Goal: Task Accomplishment & Management: Manage account settings

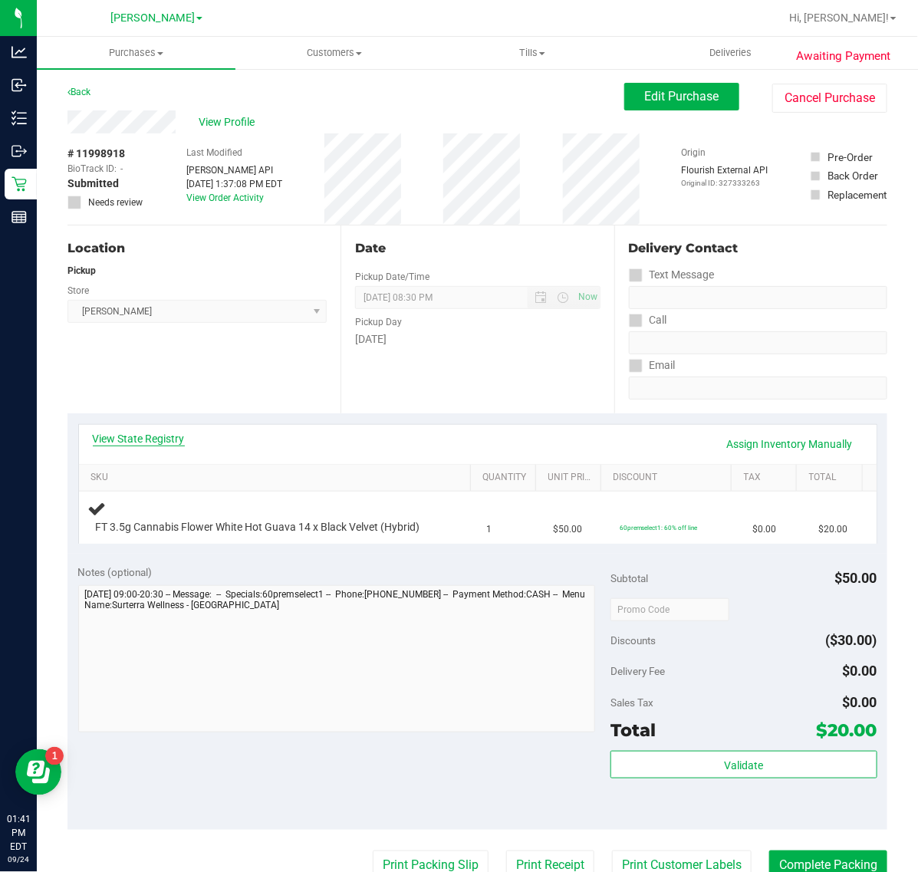
click at [169, 443] on link "View State Registry" at bounding box center [139, 438] width 92 height 15
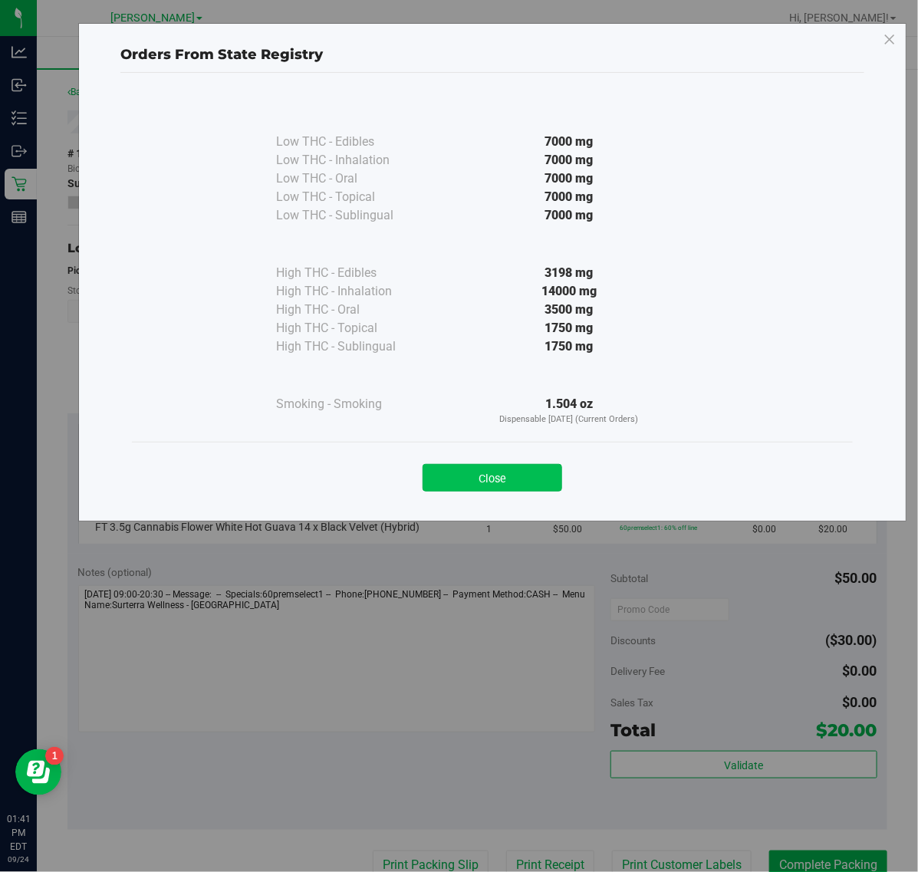
click at [496, 466] on button "Close" at bounding box center [493, 478] width 140 height 28
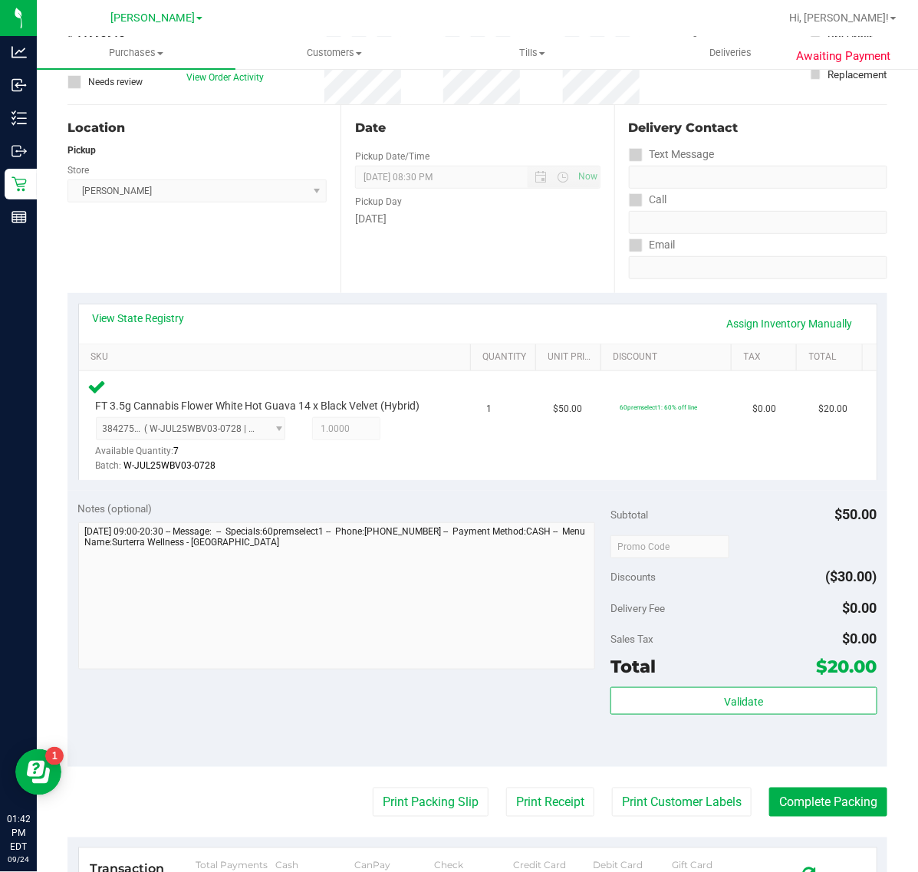
scroll to position [192, 0]
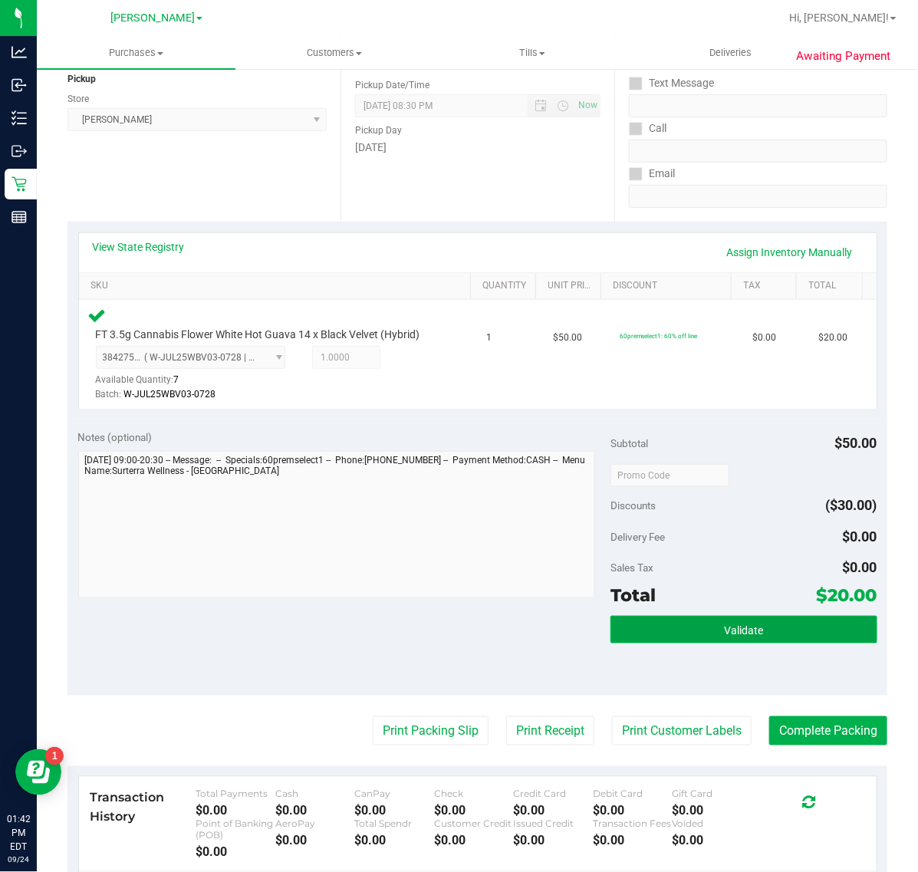
click at [675, 633] on button "Validate" at bounding box center [743, 630] width 266 height 28
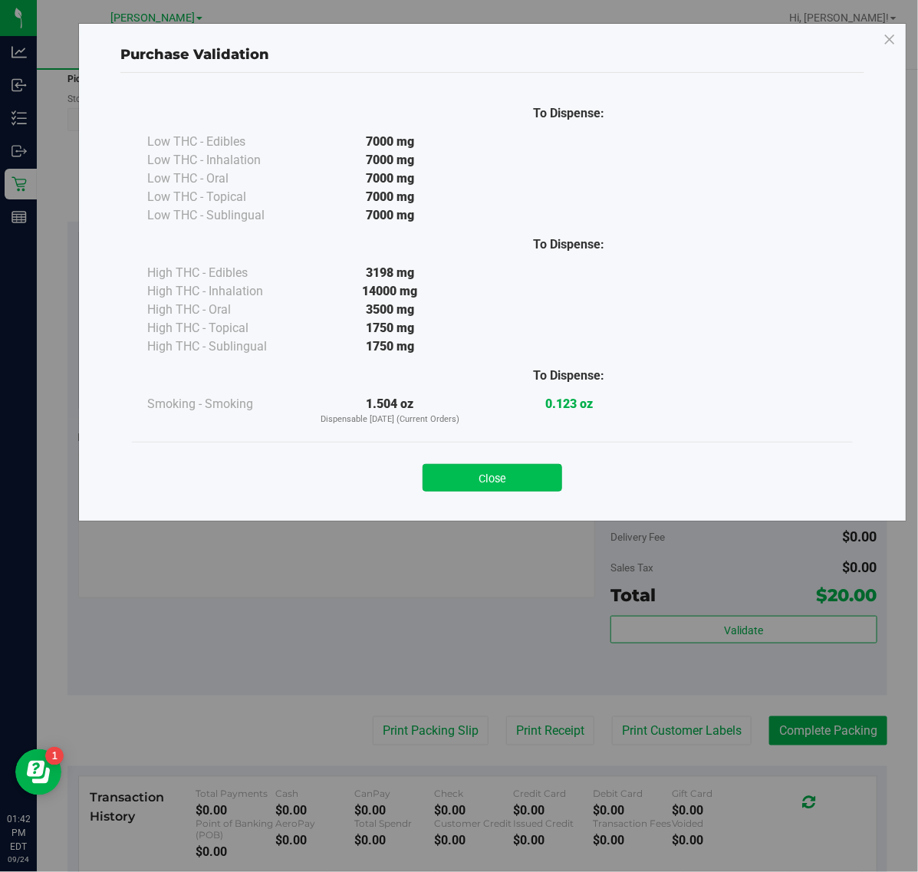
click at [515, 468] on button "Close" at bounding box center [493, 478] width 140 height 28
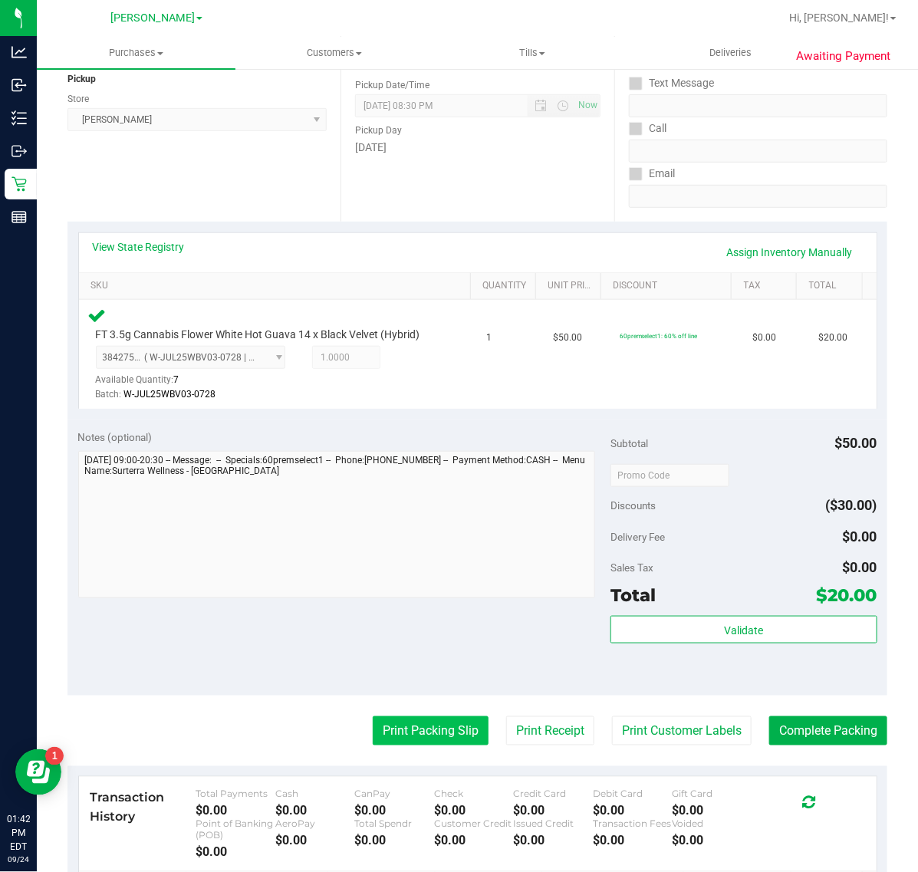
click at [380, 730] on button "Print Packing Slip" at bounding box center [431, 730] width 116 height 29
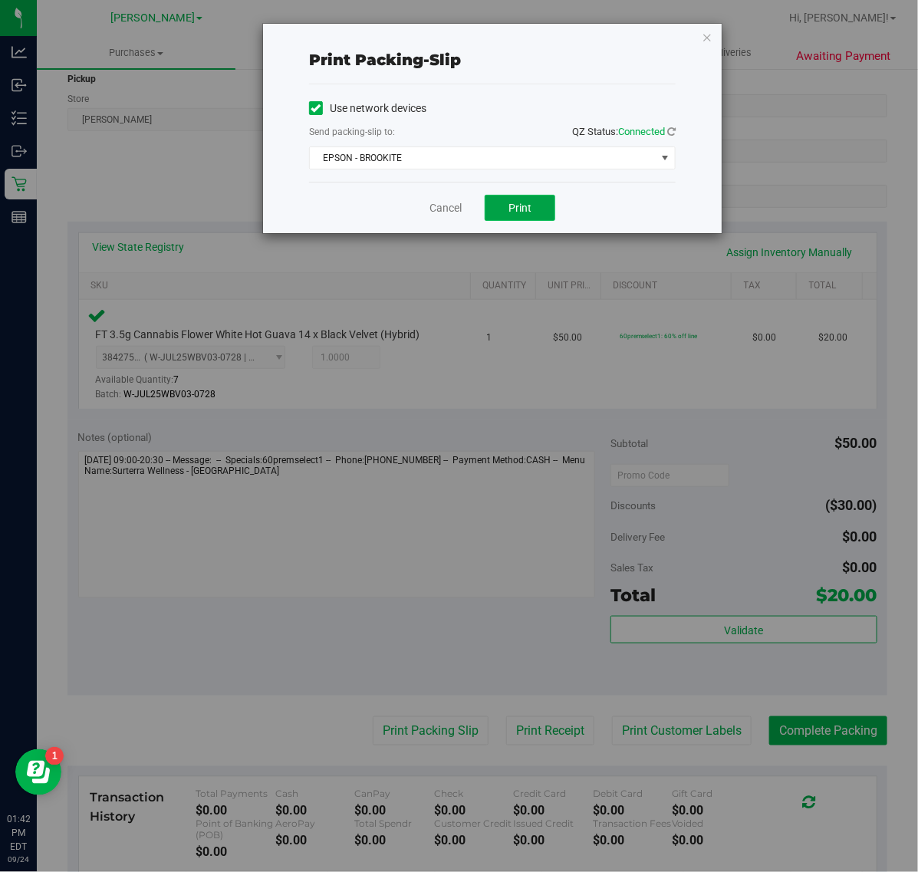
click at [526, 200] on button "Print" at bounding box center [520, 208] width 71 height 26
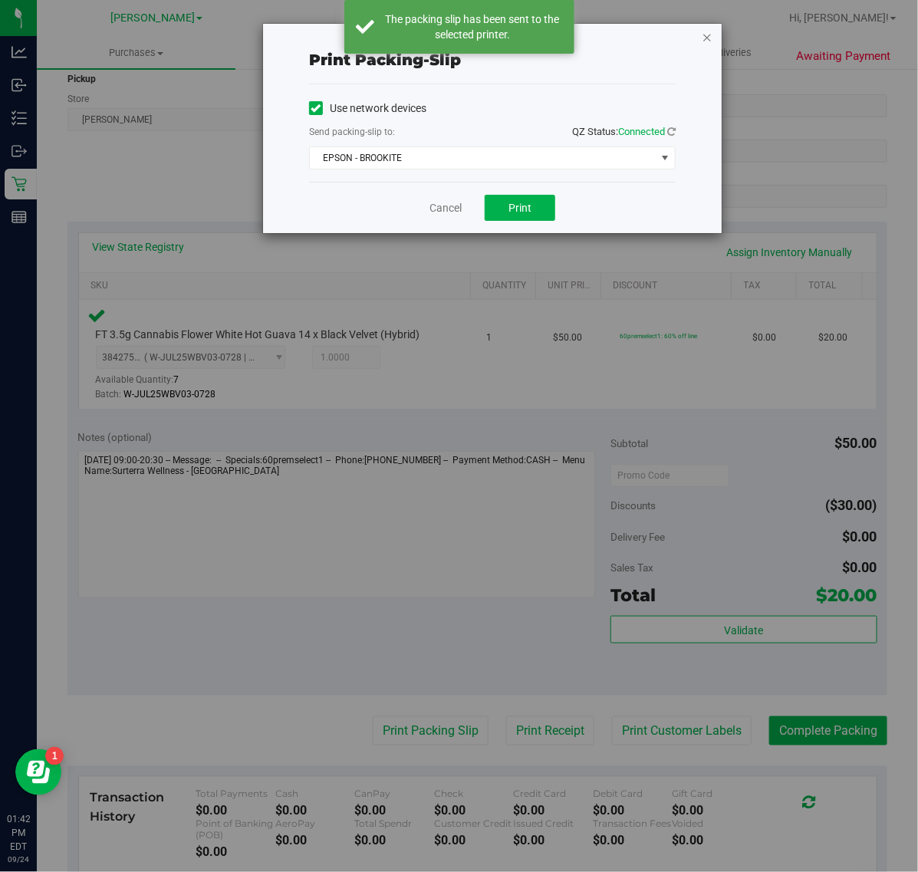
click at [706, 41] on icon "button" at bounding box center [707, 37] width 11 height 18
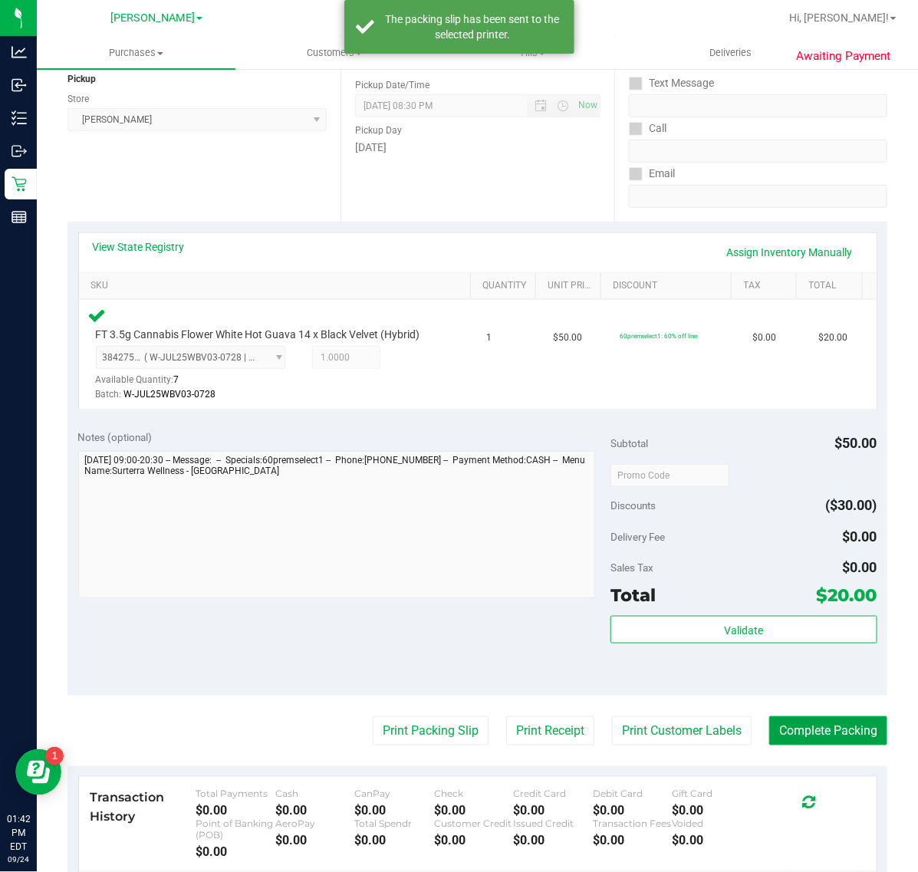
click at [837, 734] on button "Complete Packing" at bounding box center [828, 730] width 118 height 29
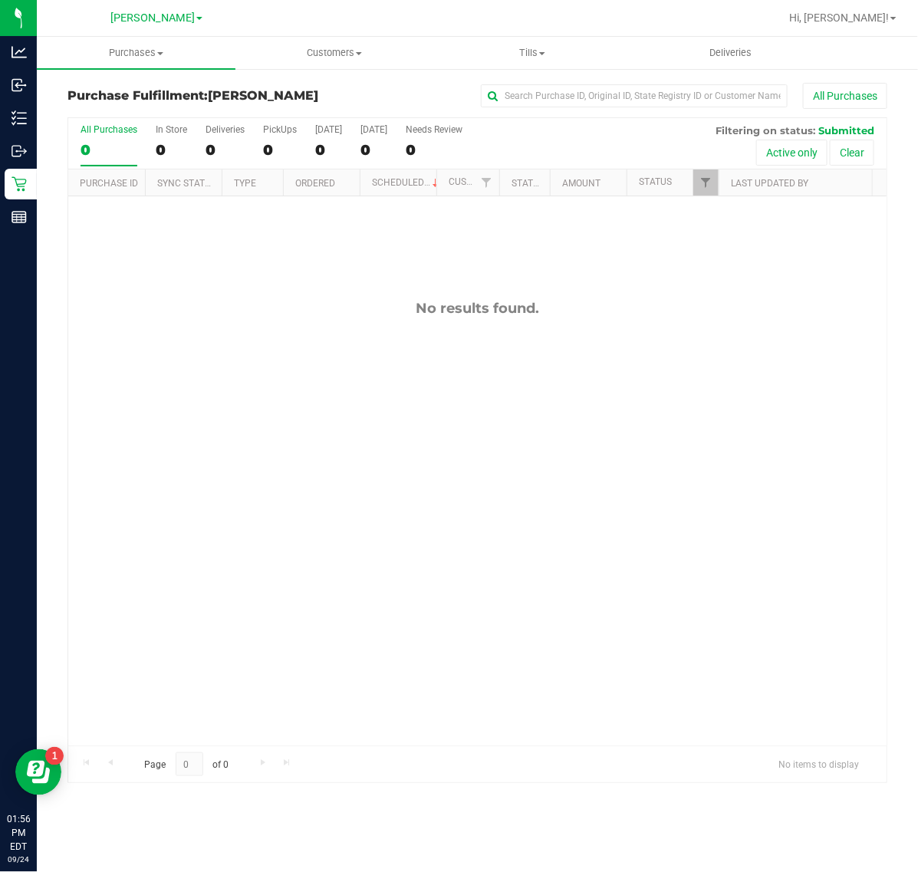
click at [37, 217] on div "Purchase Fulfillment: [PERSON_NAME] All Purchases All Purchases 0 In Store 0 De…" at bounding box center [477, 432] width 881 height 731
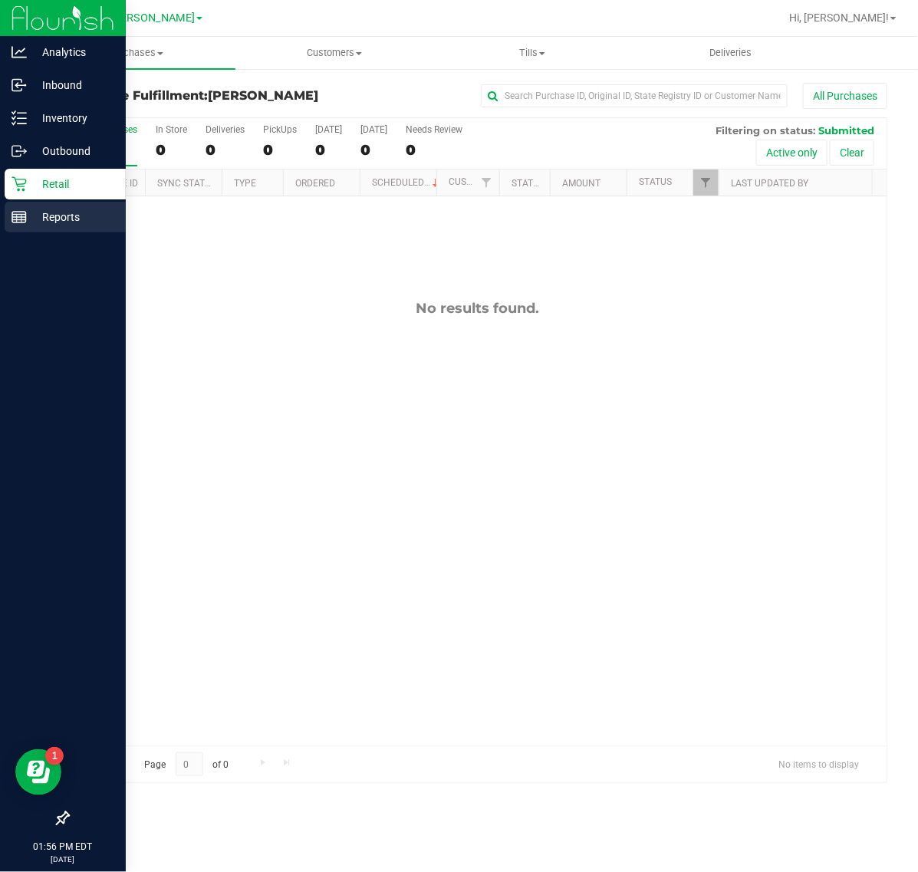
click at [19, 220] on line at bounding box center [19, 220] width 14 height 0
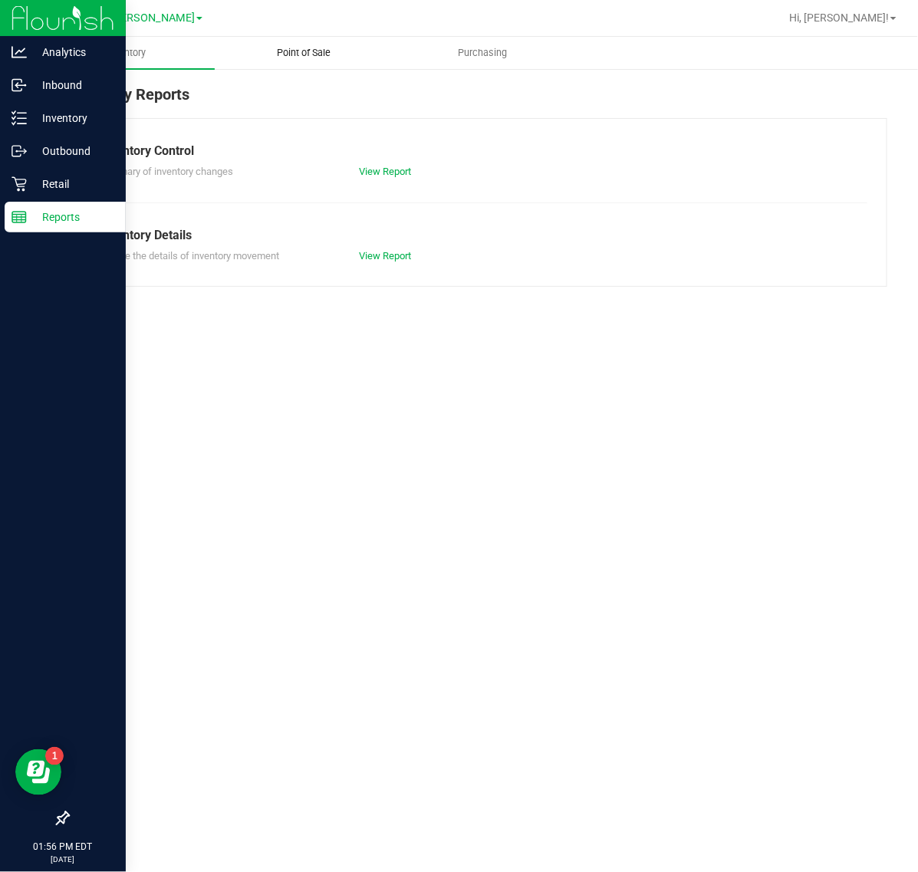
click at [313, 55] on span "Point of Sale" at bounding box center [304, 53] width 95 height 14
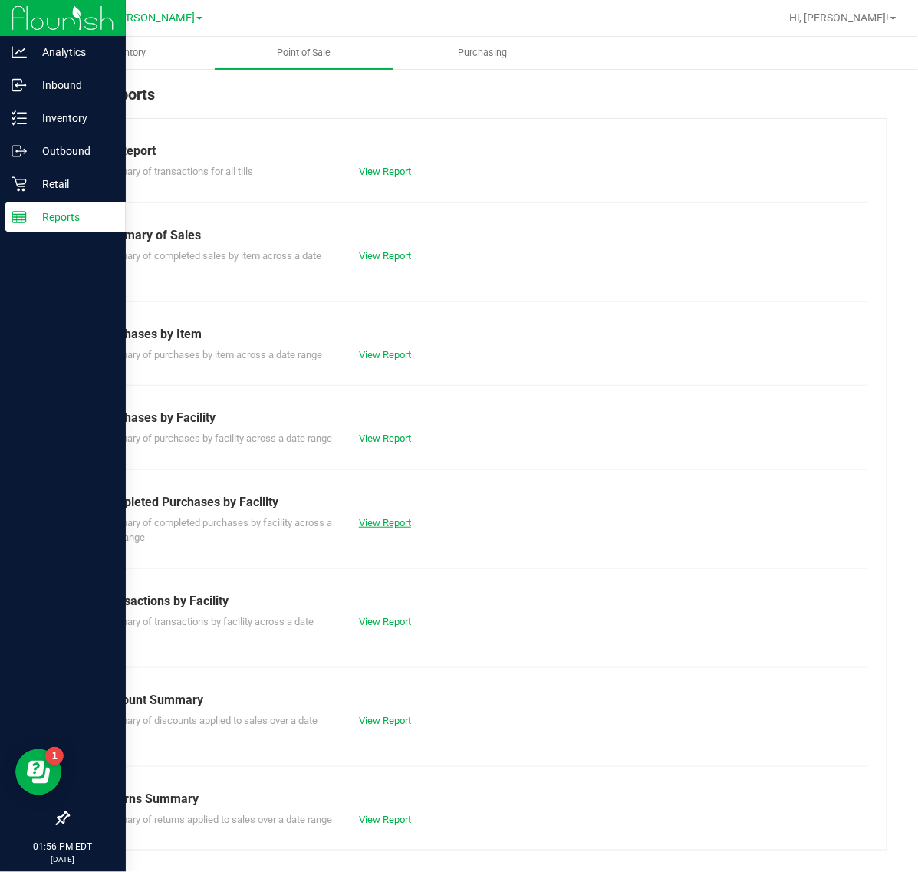
click at [393, 528] on link "View Report" at bounding box center [385, 523] width 52 height 12
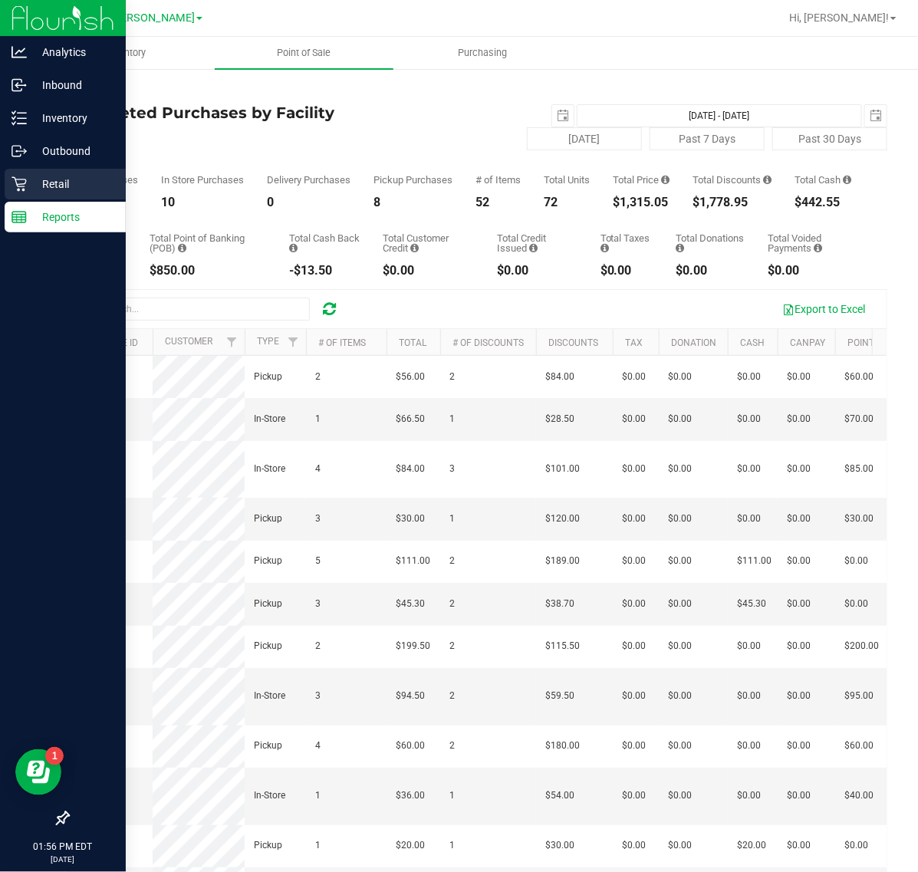
click at [25, 197] on div "Retail" at bounding box center [65, 184] width 121 height 31
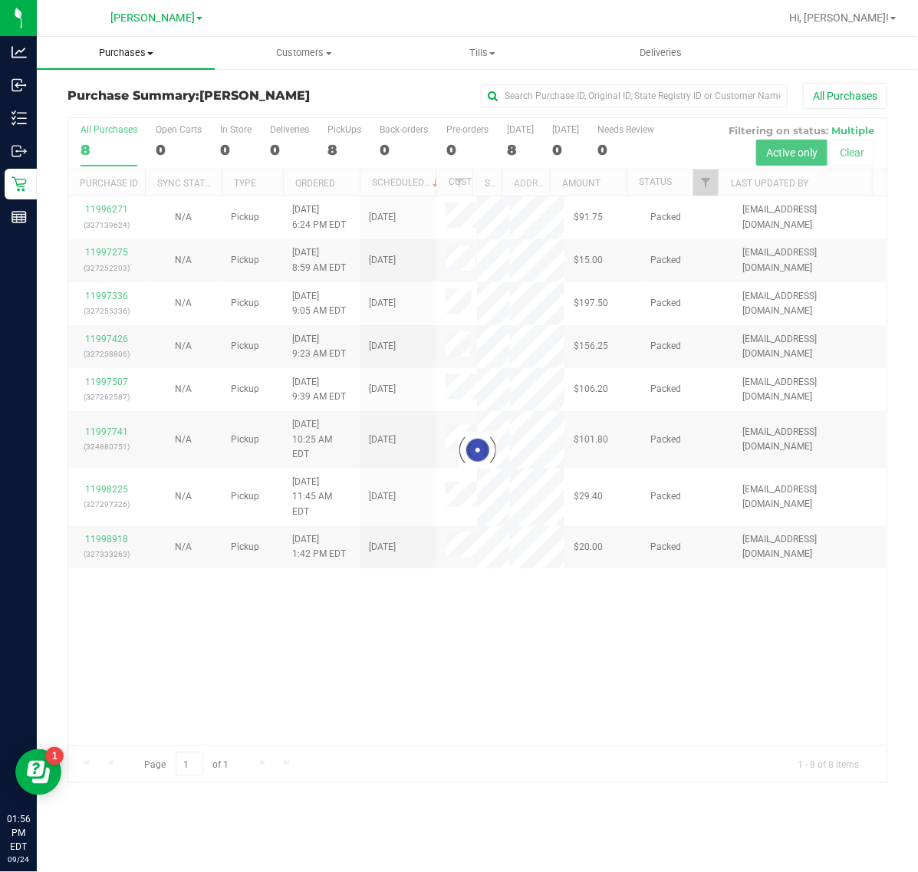
click at [189, 51] on span "Purchases" at bounding box center [126, 53] width 178 height 14
click at [151, 59] on span "Purchases" at bounding box center [126, 53] width 178 height 14
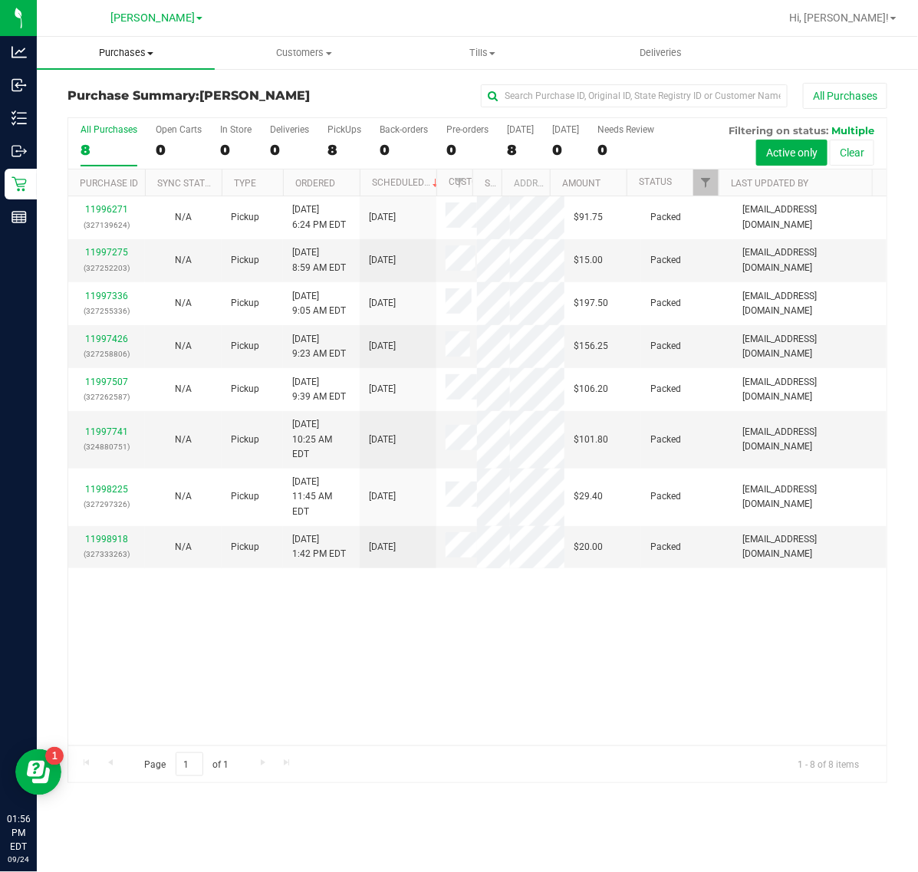
click at [150, 52] on span at bounding box center [150, 53] width 6 height 3
click at [104, 111] on span "Fulfillment" at bounding box center [84, 110] width 95 height 13
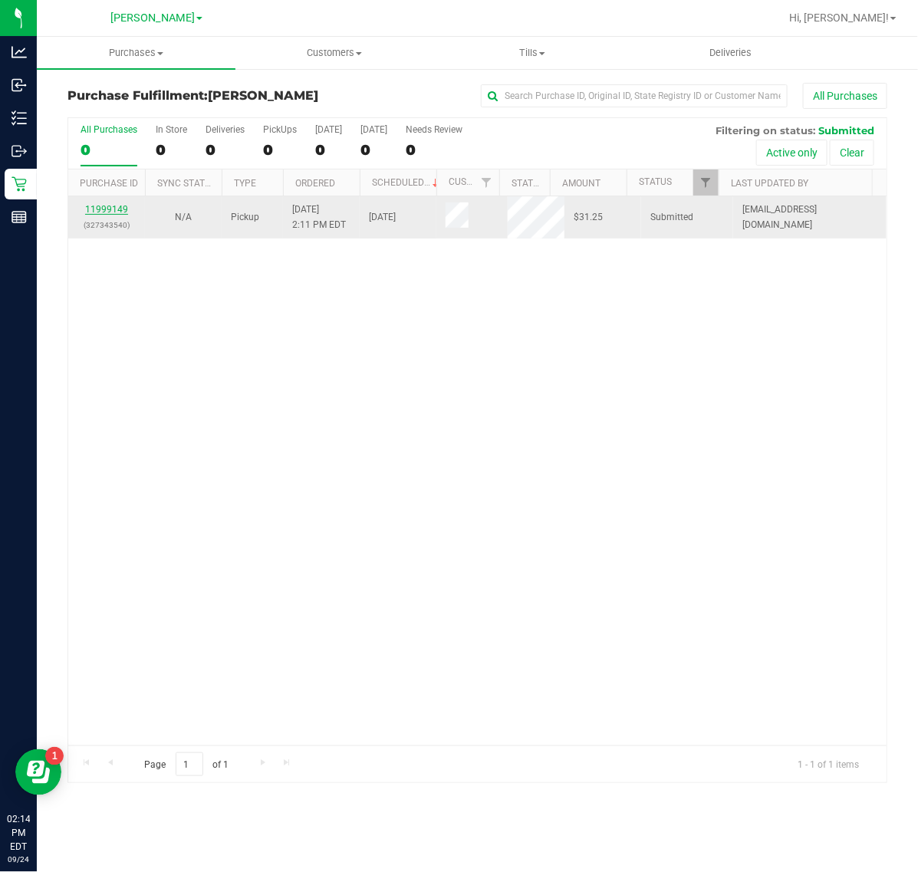
click at [97, 211] on link "11999149" at bounding box center [106, 209] width 43 height 11
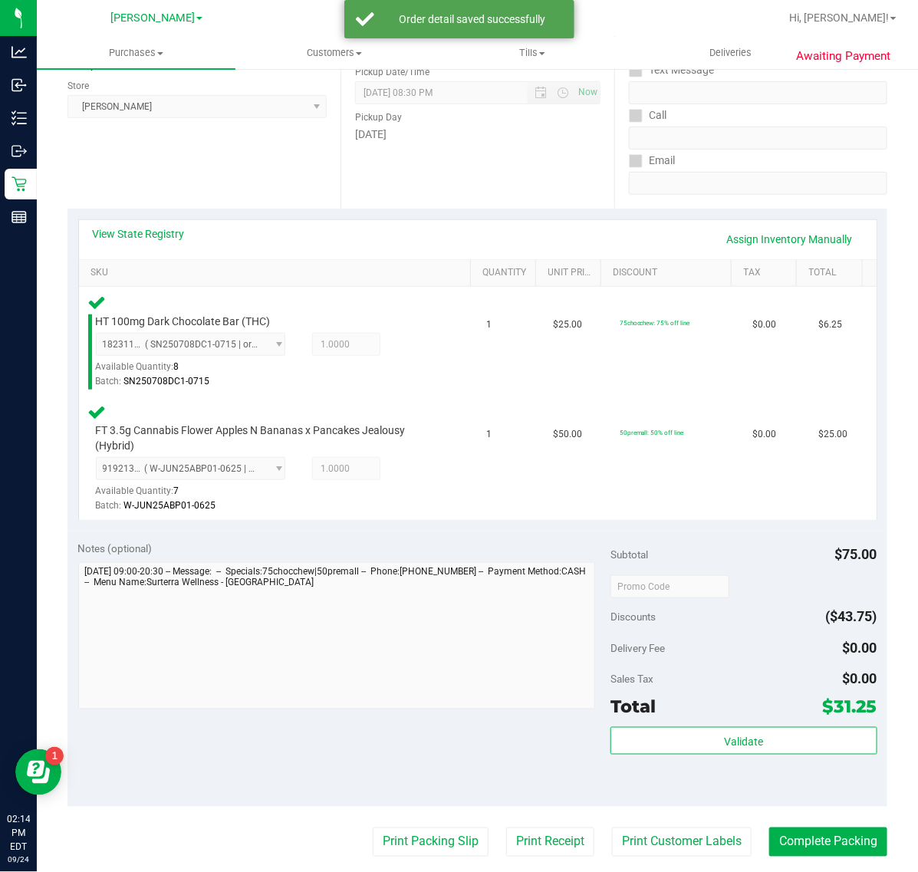
scroll to position [235, 0]
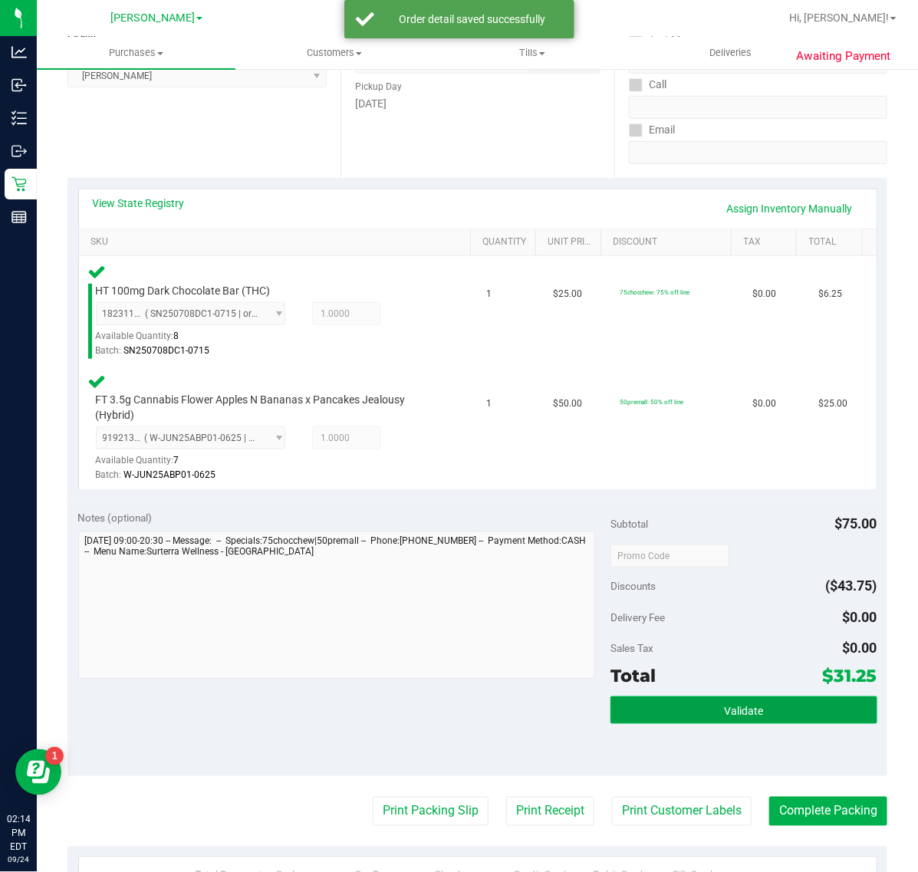
click at [669, 702] on button "Validate" at bounding box center [743, 710] width 266 height 28
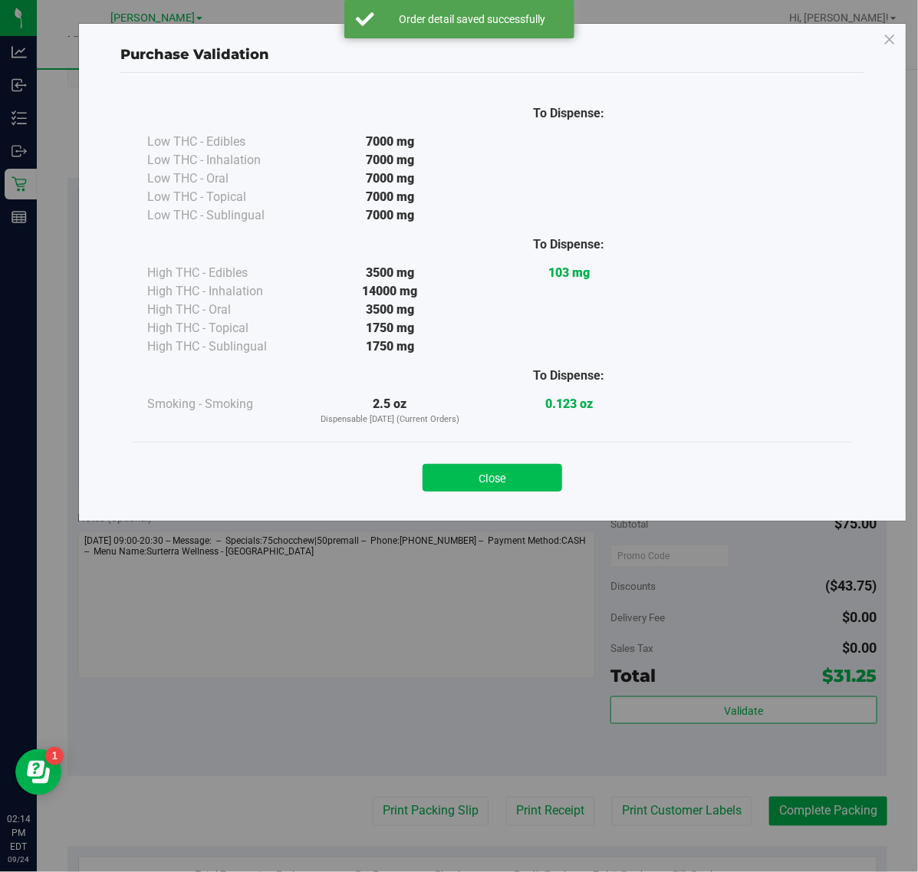
click at [492, 479] on button "Close" at bounding box center [493, 478] width 140 height 28
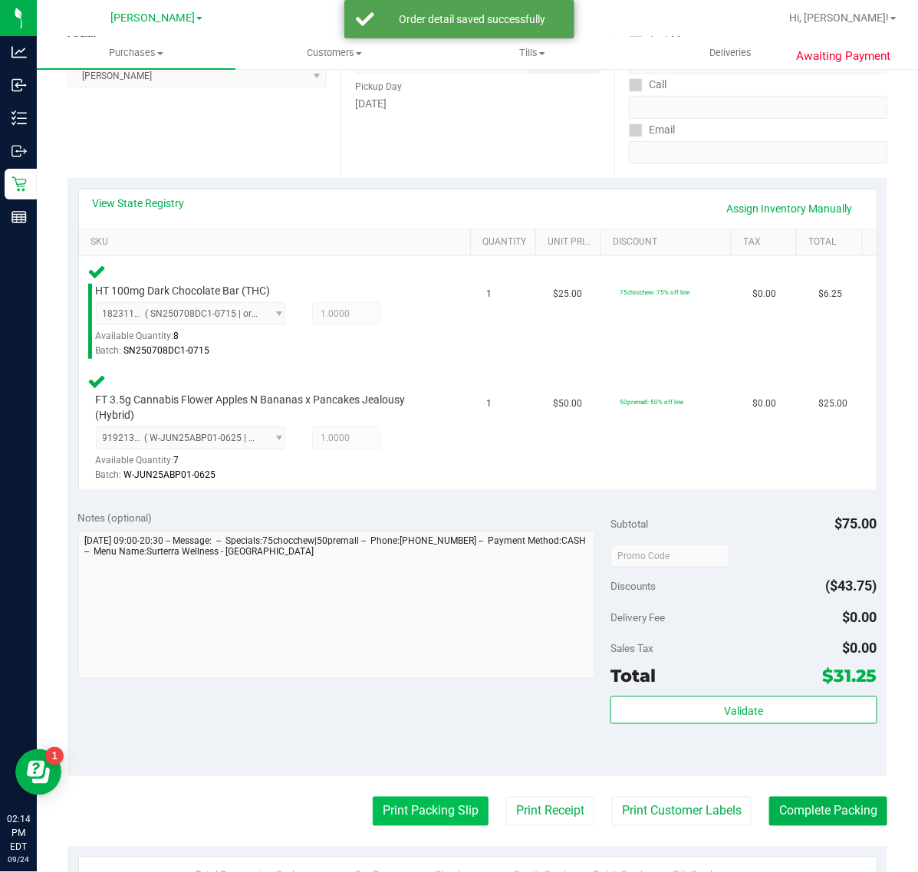
click at [403, 811] on button "Print Packing Slip" at bounding box center [431, 811] width 116 height 29
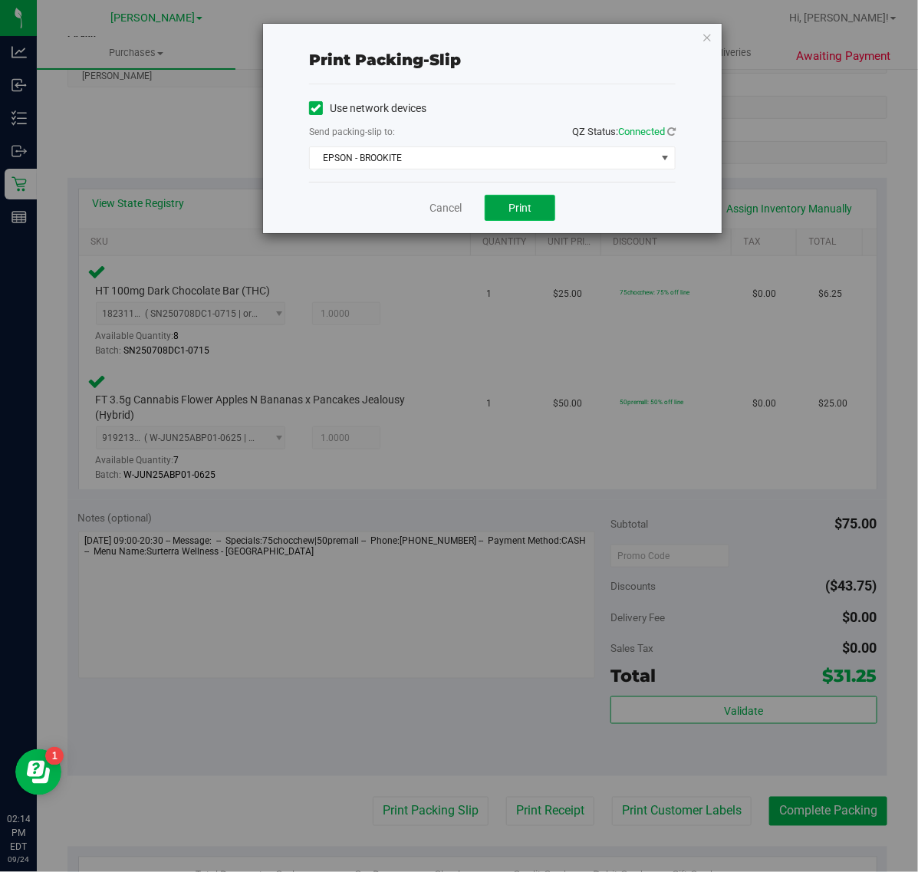
click at [535, 216] on button "Print" at bounding box center [520, 208] width 71 height 26
click at [449, 206] on link "Cancel" at bounding box center [445, 208] width 32 height 16
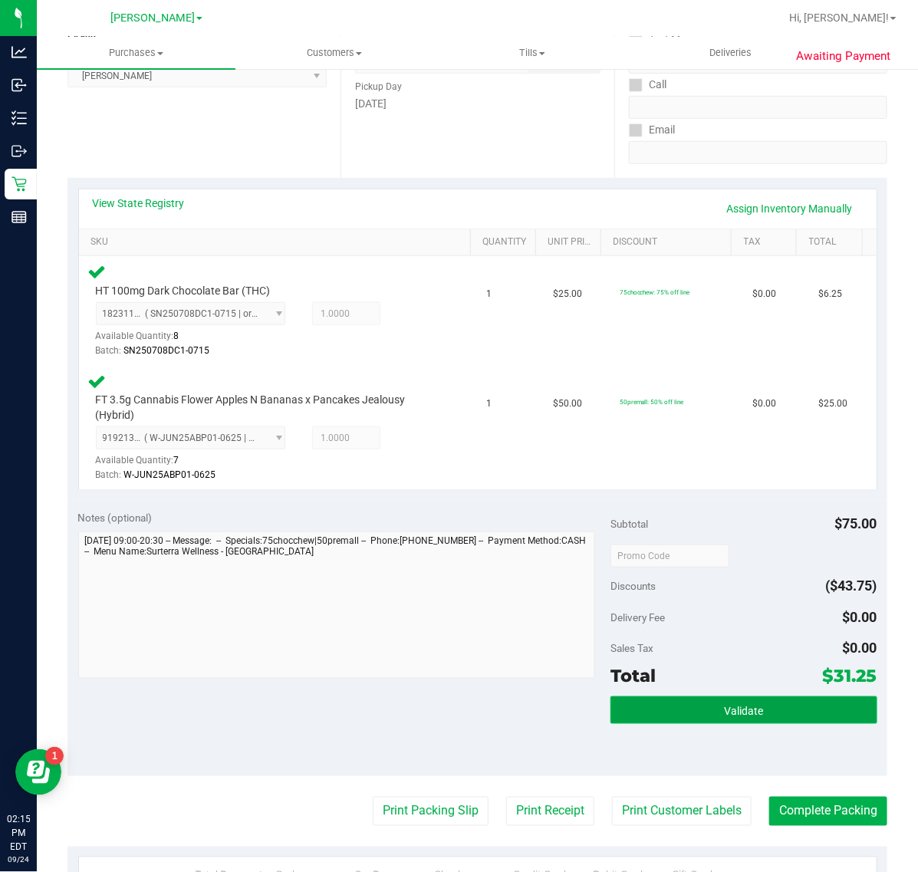
click at [680, 703] on button "Validate" at bounding box center [743, 710] width 266 height 28
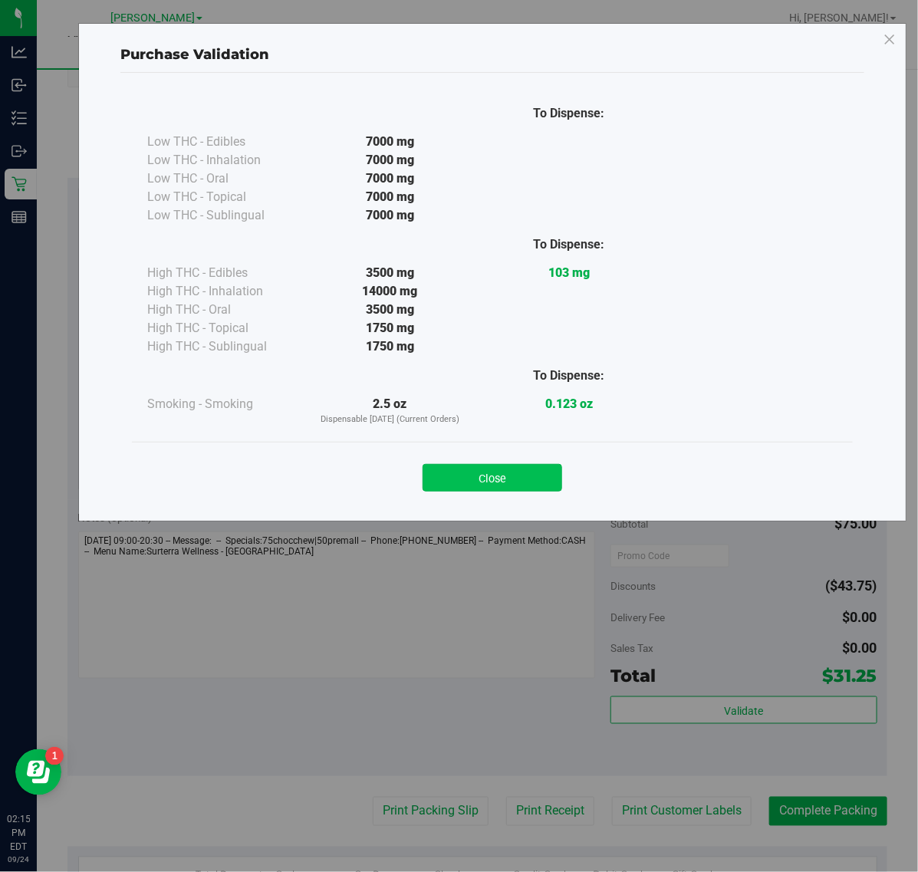
click at [504, 488] on button "Close" at bounding box center [493, 478] width 140 height 28
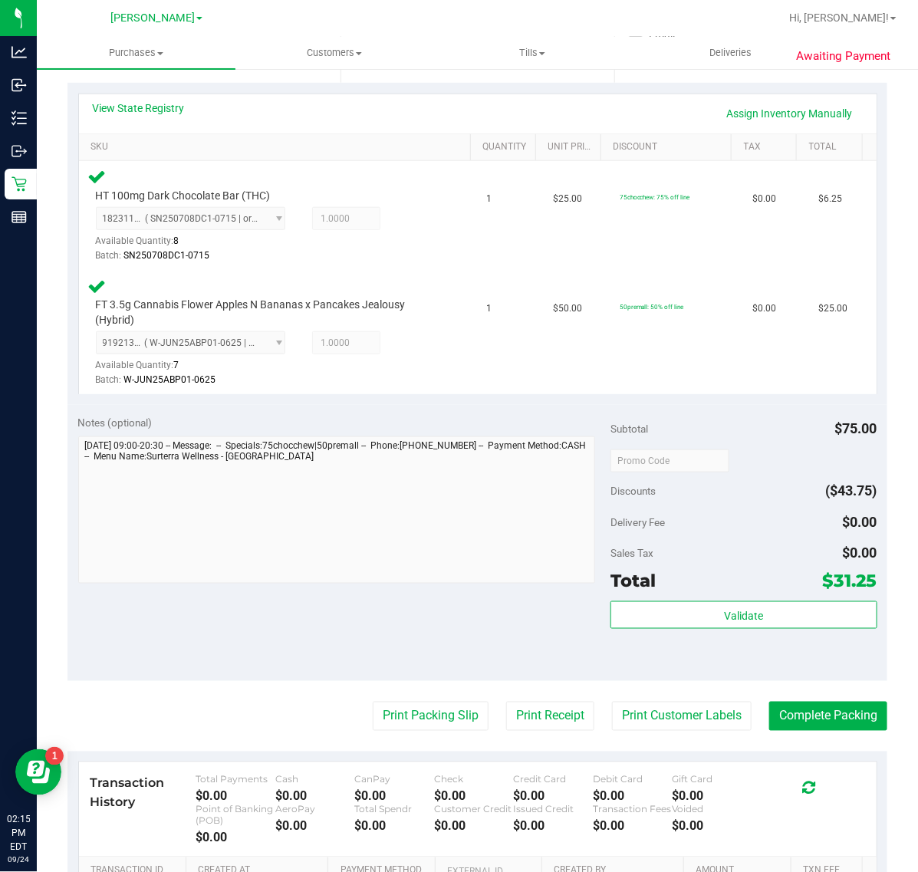
scroll to position [424, 0]
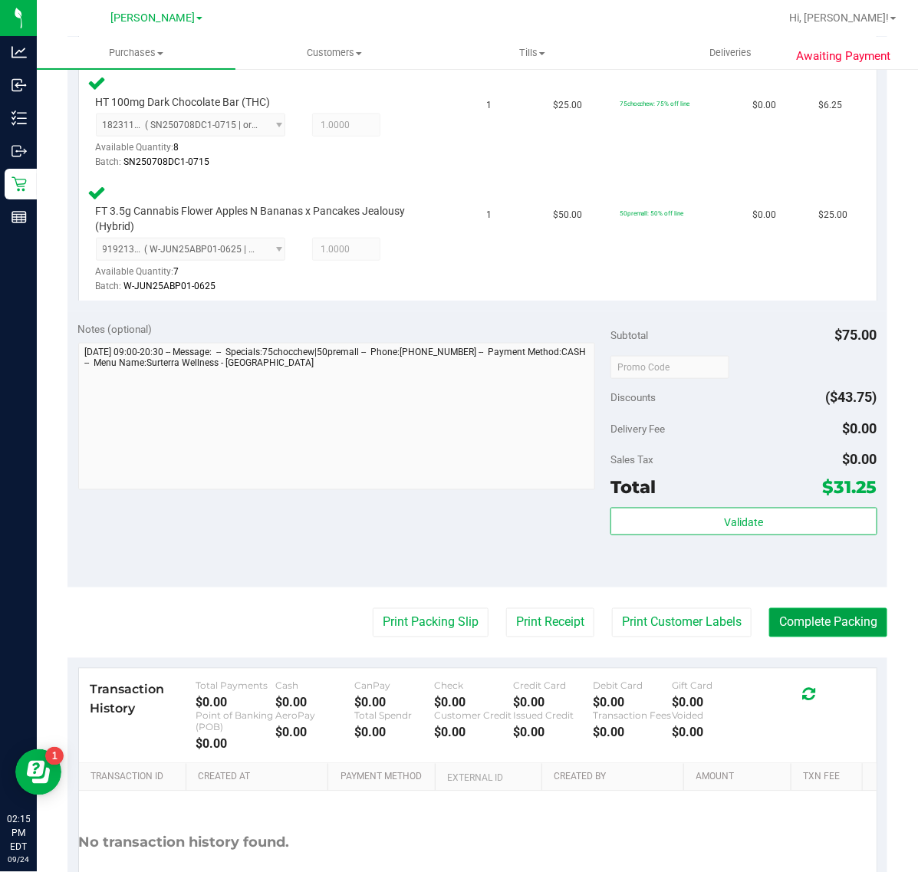
click at [833, 627] on button "Complete Packing" at bounding box center [828, 622] width 118 height 29
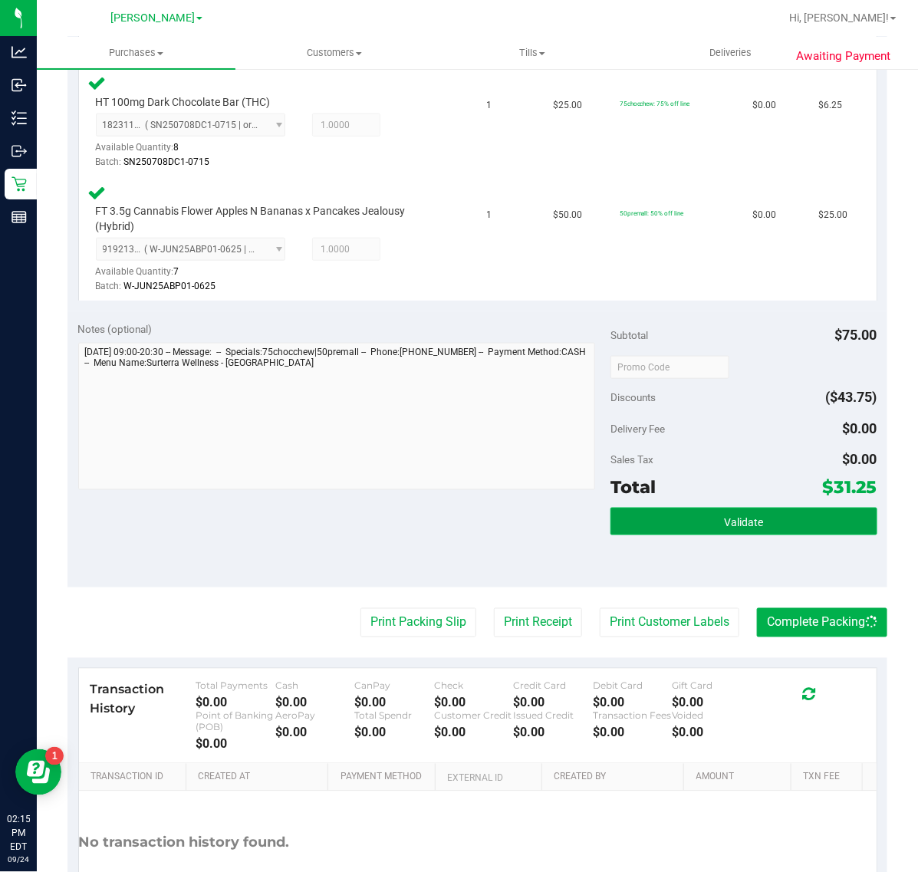
click at [676, 518] on button "Validate" at bounding box center [743, 522] width 266 height 28
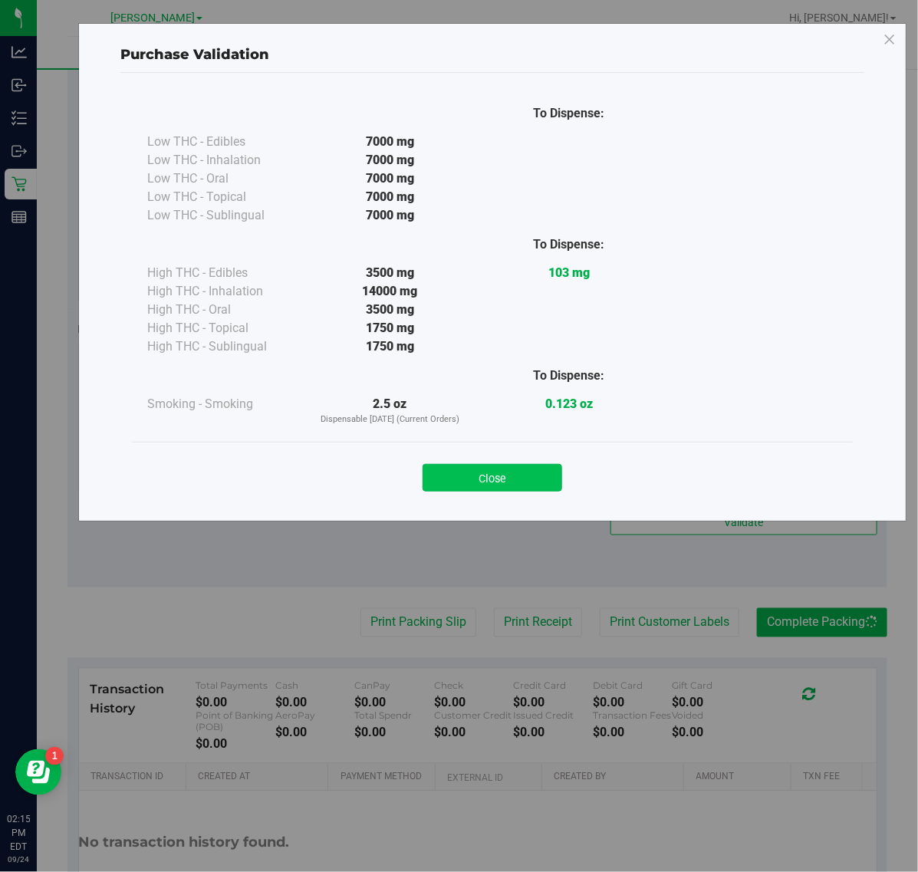
click at [489, 475] on button "Close" at bounding box center [493, 478] width 140 height 28
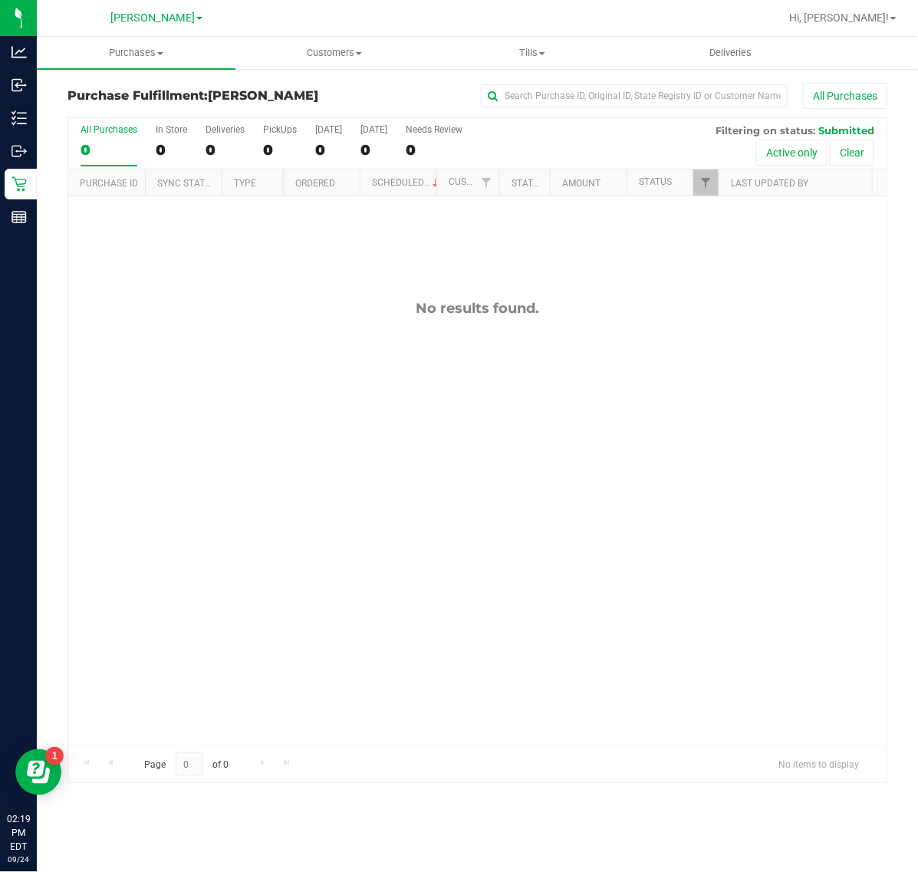
click at [485, 604] on div "No results found." at bounding box center [477, 522] width 818 height 653
drag, startPoint x: 383, startPoint y: 4, endPoint x: 393, endPoint y: 330, distance: 326.1
click at [51, 500] on div "Purchase Fulfillment: [PERSON_NAME] All Purchases All Purchases 0 In Store 0 De…" at bounding box center [477, 432] width 881 height 731
click at [887, 14] on span "Hi, [PERSON_NAME]!" at bounding box center [839, 18] width 100 height 12
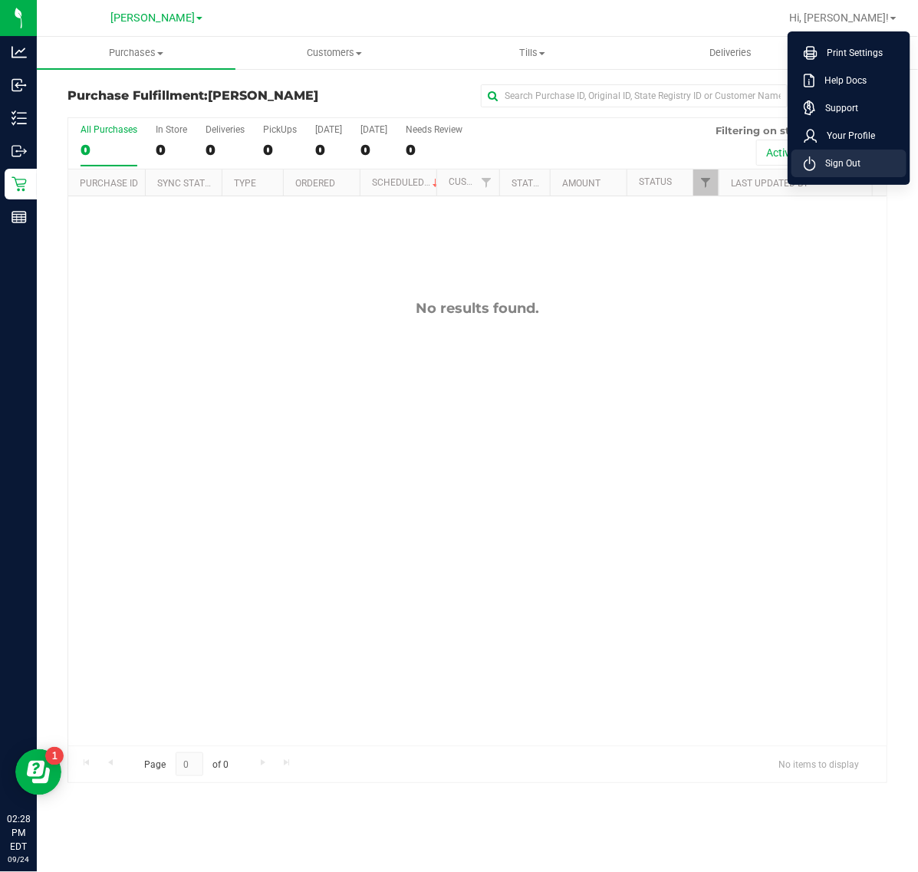
click at [841, 166] on span "Sign Out" at bounding box center [838, 163] width 44 height 15
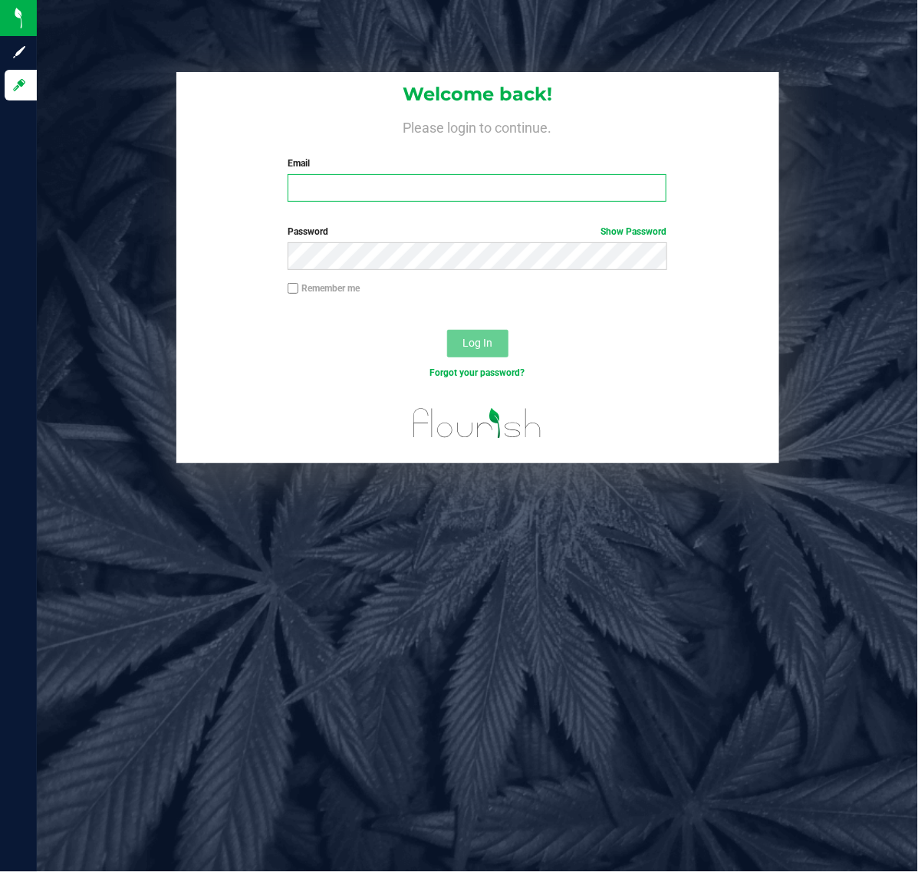
click at [514, 188] on input "Email" at bounding box center [477, 188] width 379 height 28
type input "[EMAIL_ADDRESS][DOMAIN_NAME]"
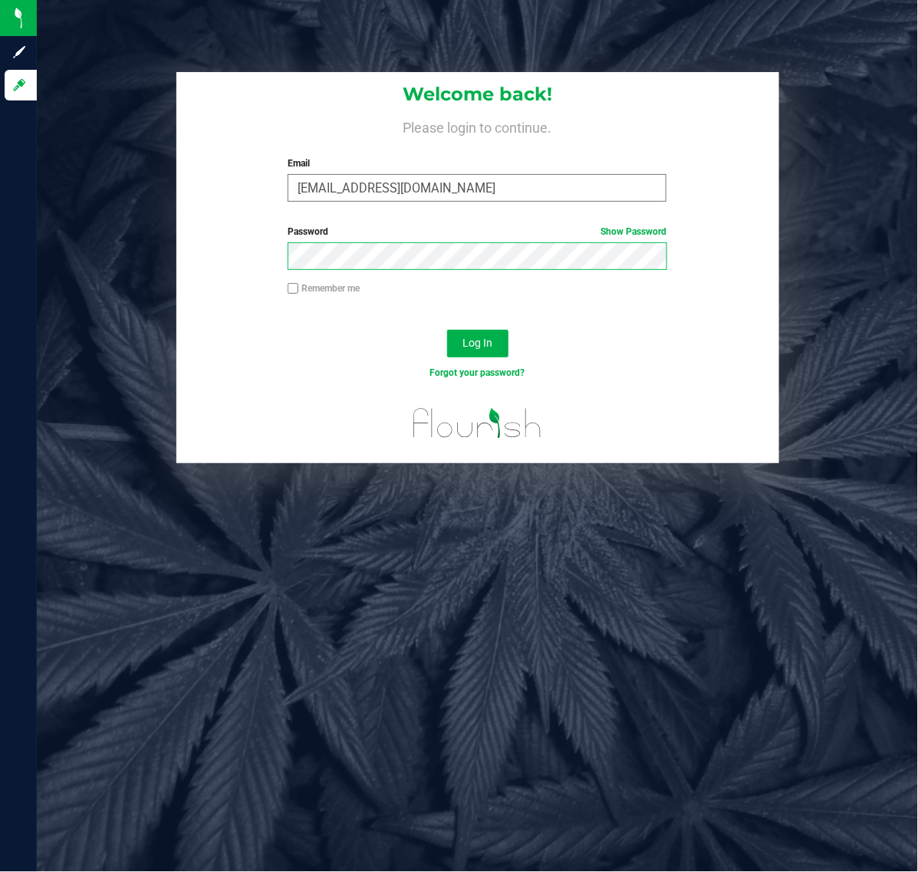
click at [447, 330] on button "Log In" at bounding box center [477, 344] width 61 height 28
